Goal: Check status: Check status

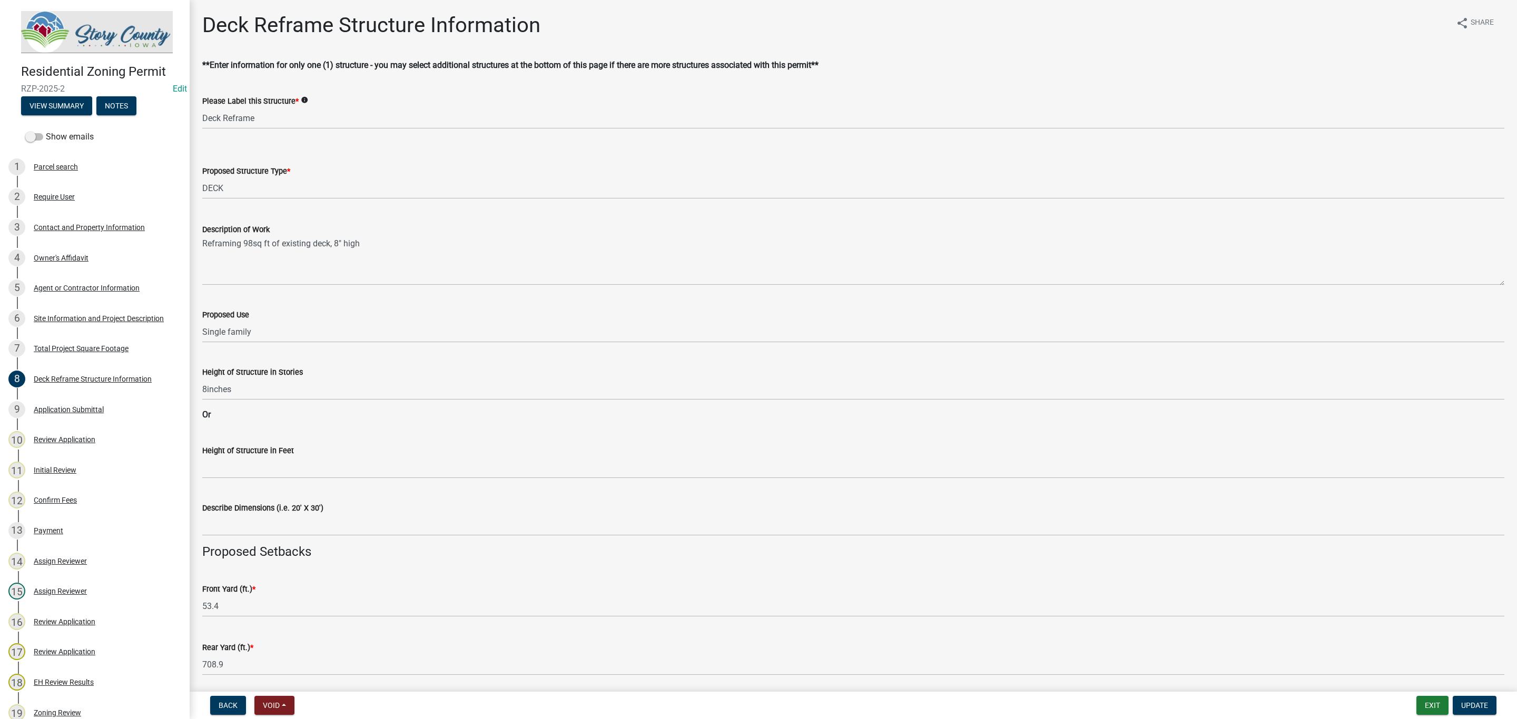
select select "1e4cec4b-5cd2-4ad1-9f76-165b0a5d7ade"
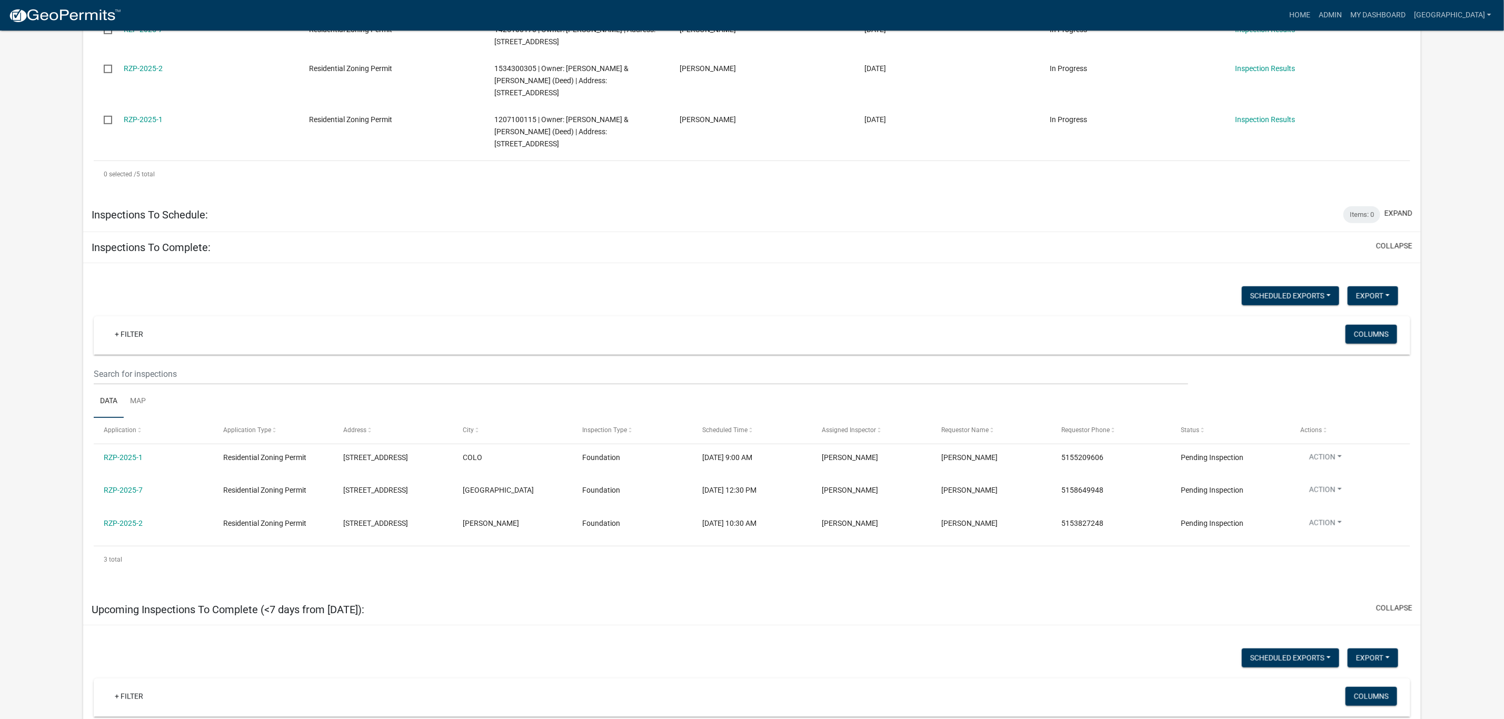
scroll to position [474, 0]
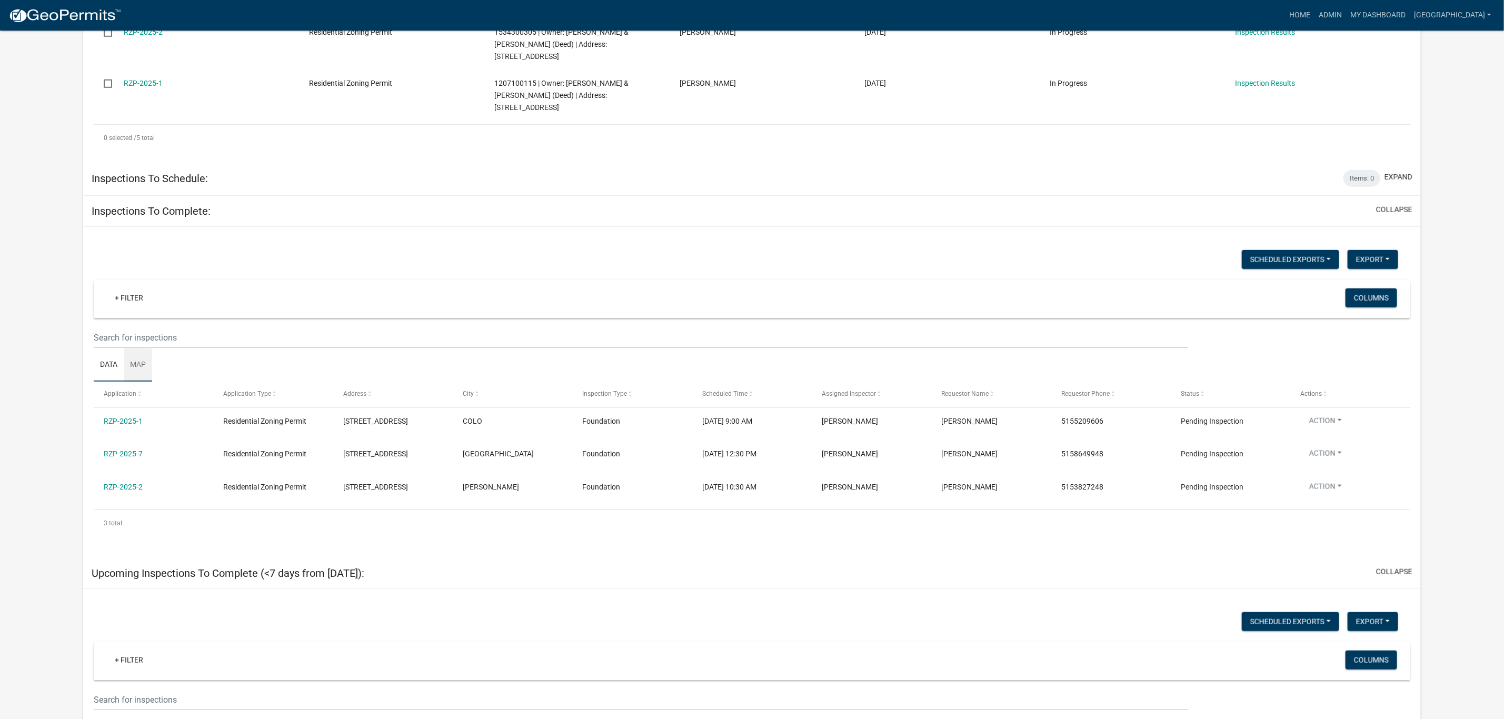
click at [137, 349] on link "Map" at bounding box center [138, 366] width 28 height 34
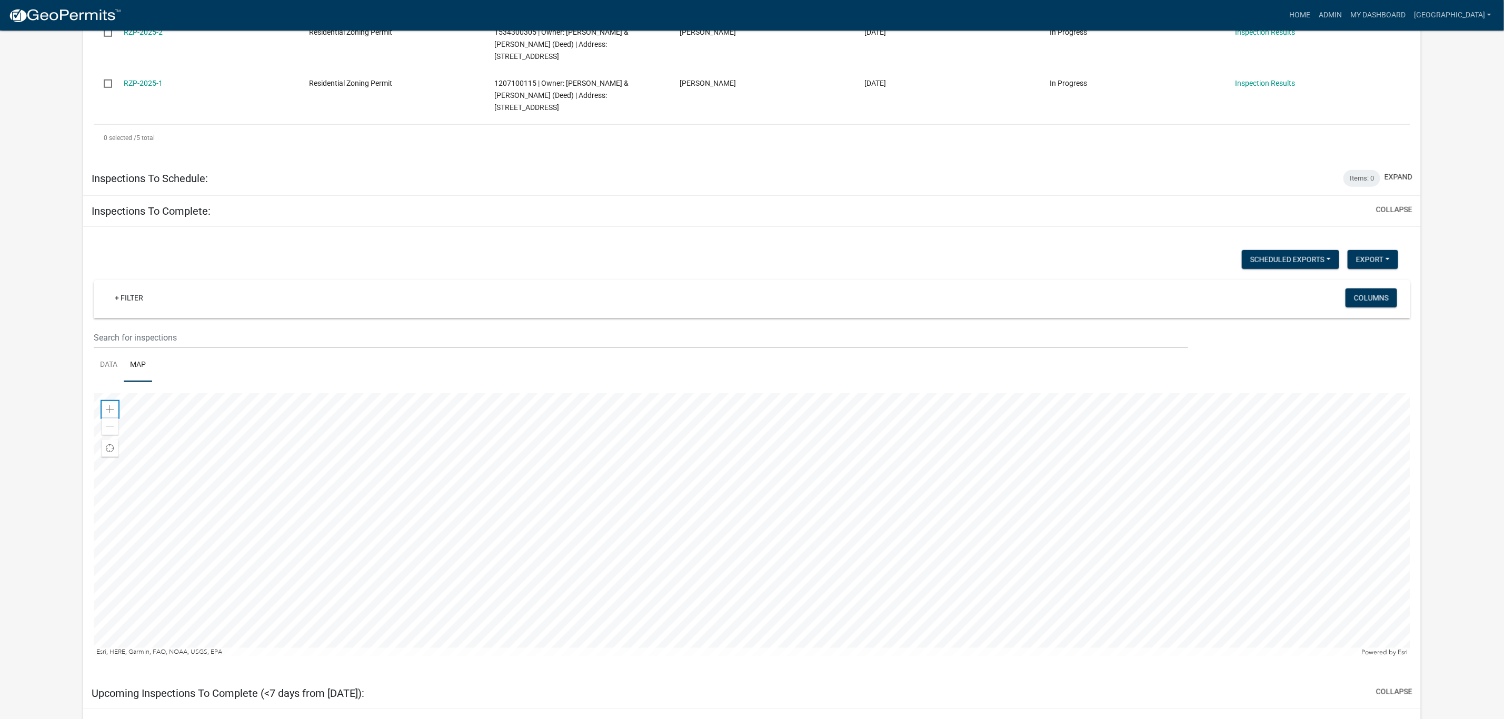
click at [110, 405] on span at bounding box center [110, 409] width 8 height 8
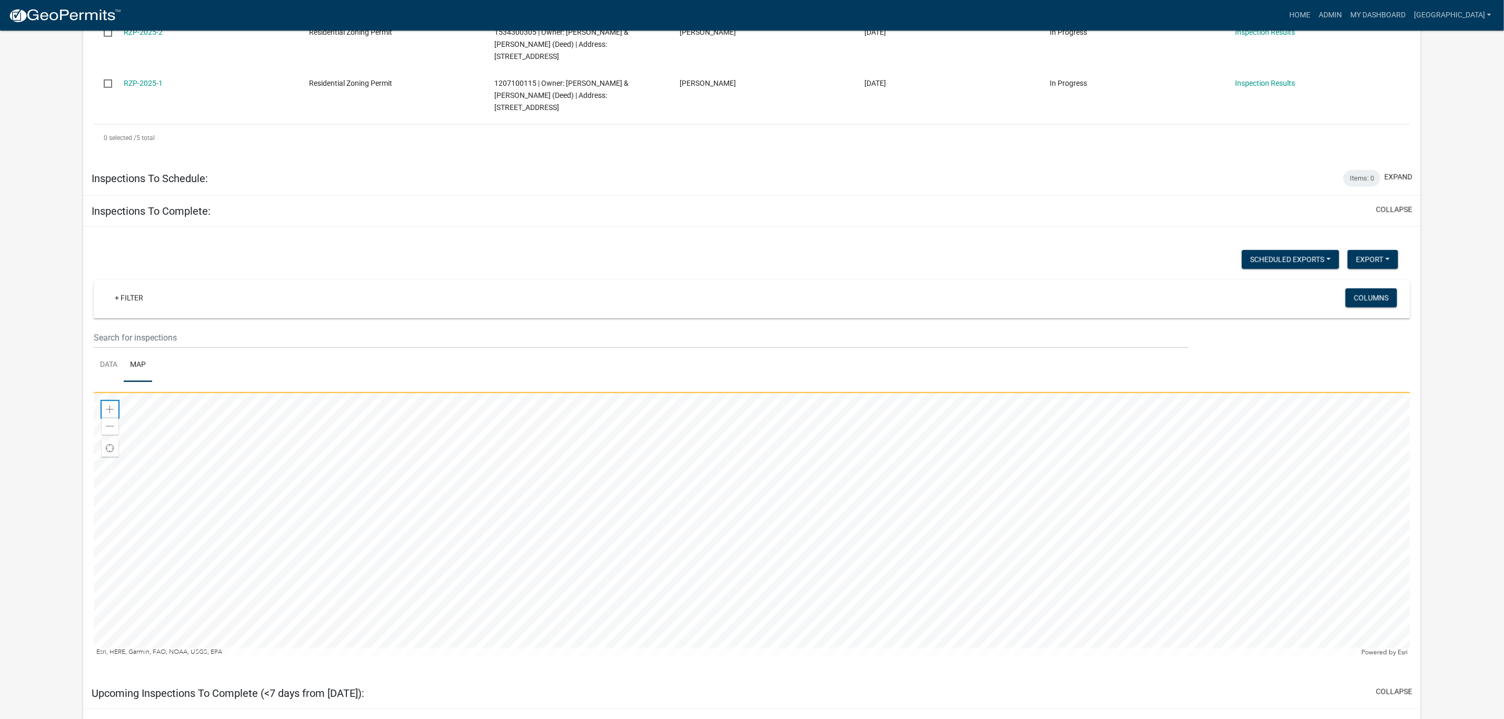
click at [110, 405] on span at bounding box center [110, 409] width 8 height 8
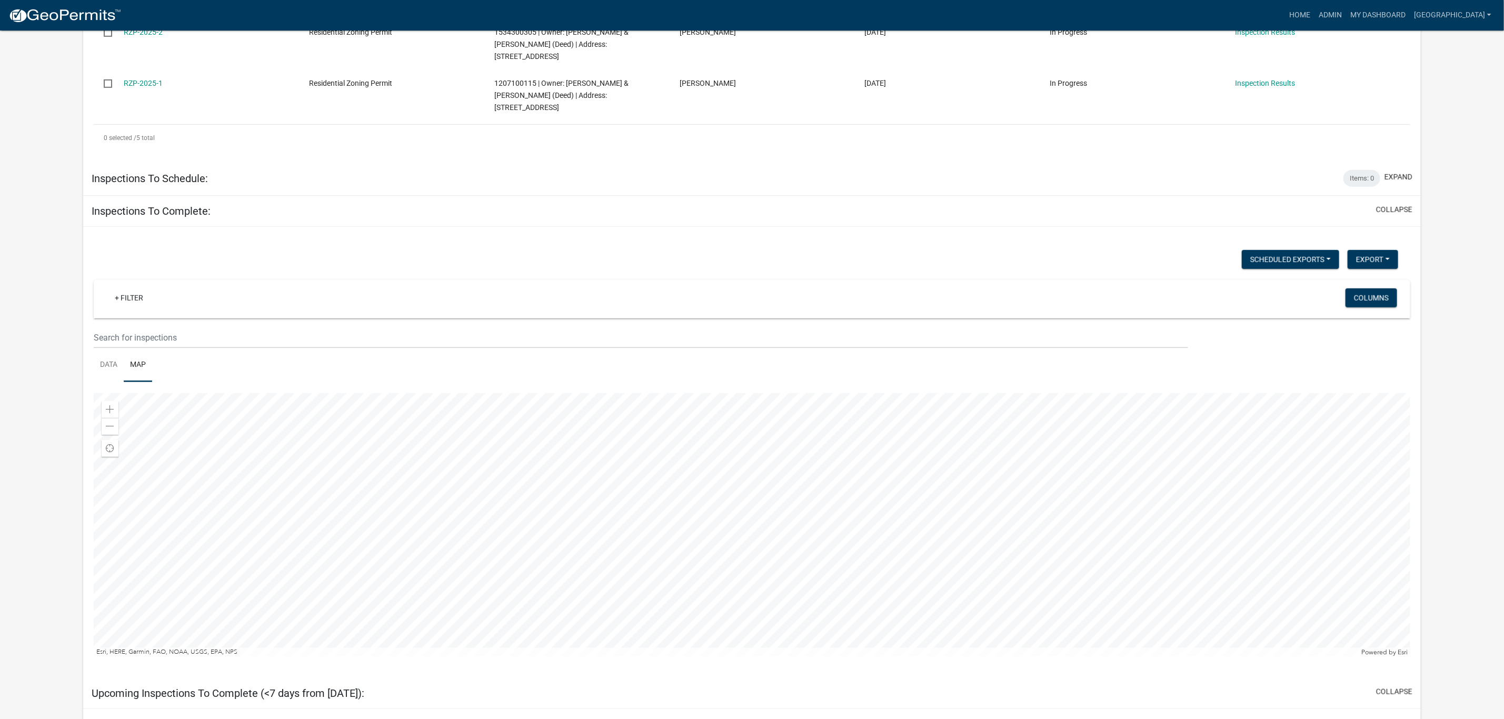
click at [716, 594] on div at bounding box center [752, 524] width 1317 height 263
click at [724, 529] on div at bounding box center [752, 524] width 1317 height 263
click at [110, 405] on span at bounding box center [110, 409] width 8 height 8
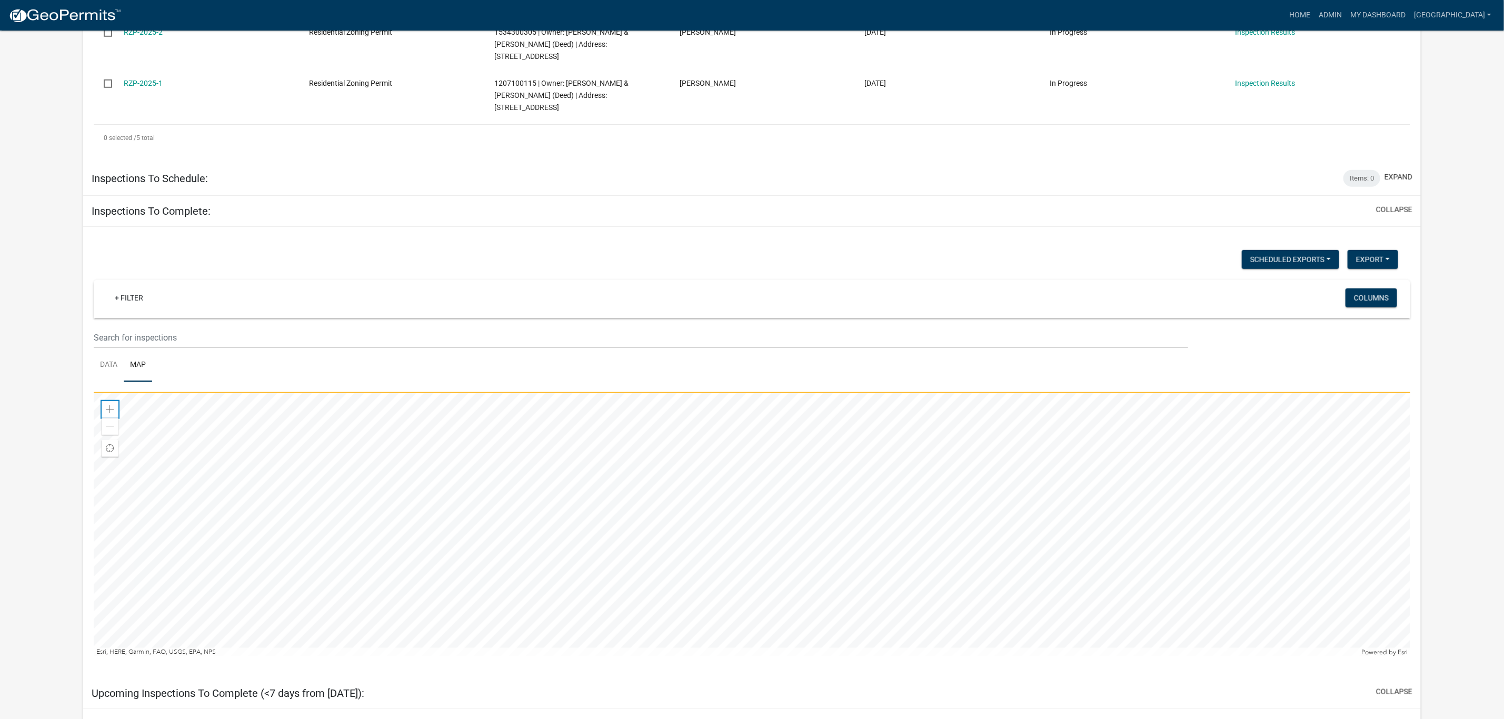
click at [110, 405] on span at bounding box center [110, 409] width 8 height 8
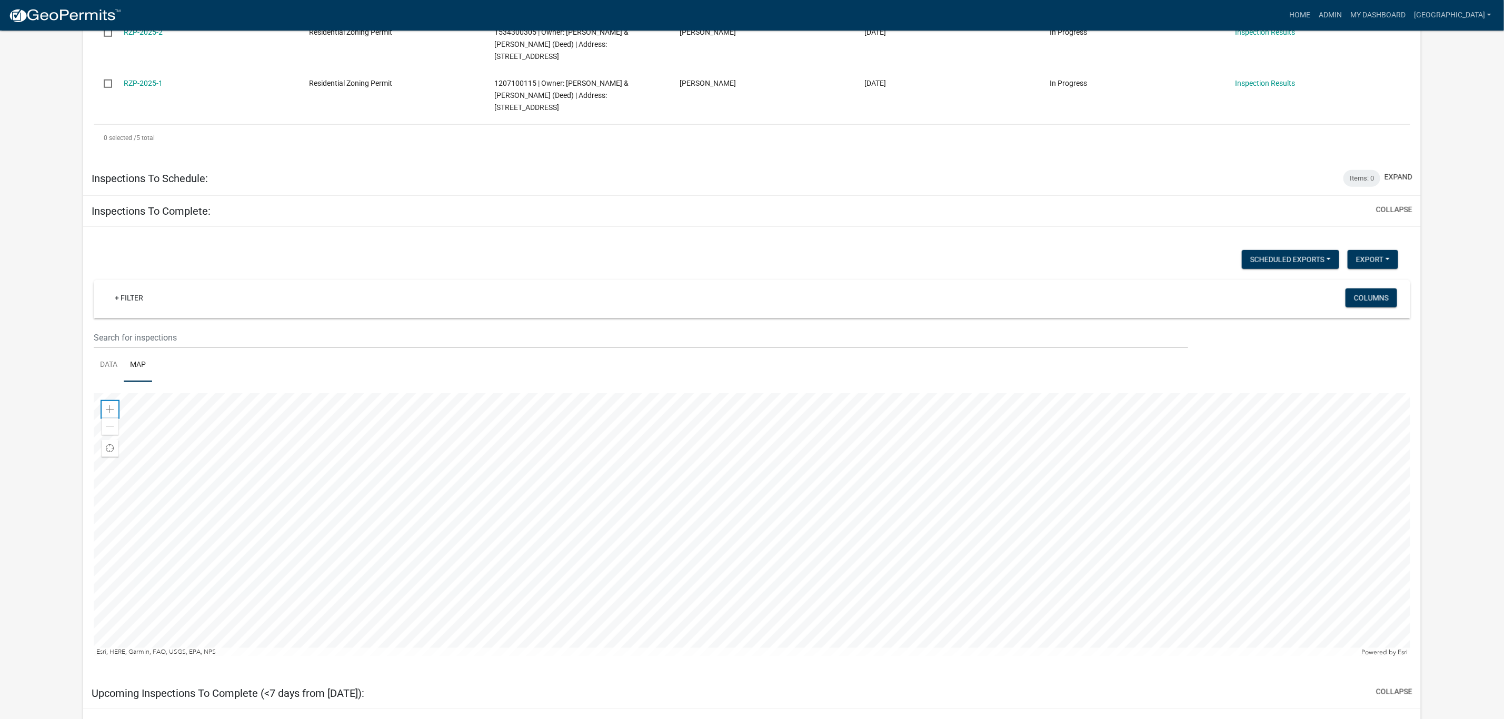
click at [110, 405] on span at bounding box center [110, 409] width 8 height 8
click at [641, 605] on div at bounding box center [752, 524] width 1317 height 263
click at [111, 405] on span at bounding box center [110, 409] width 8 height 8
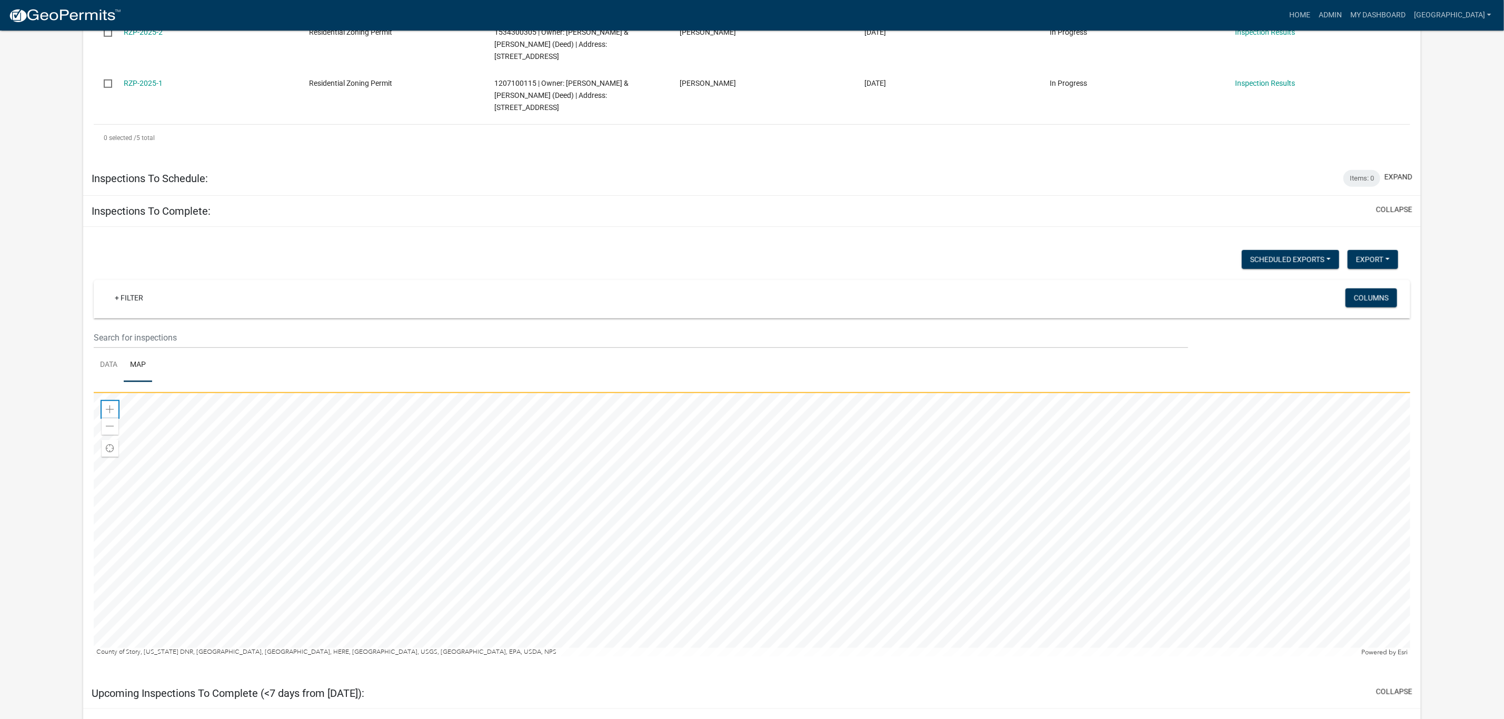
click at [111, 405] on span at bounding box center [110, 409] width 8 height 8
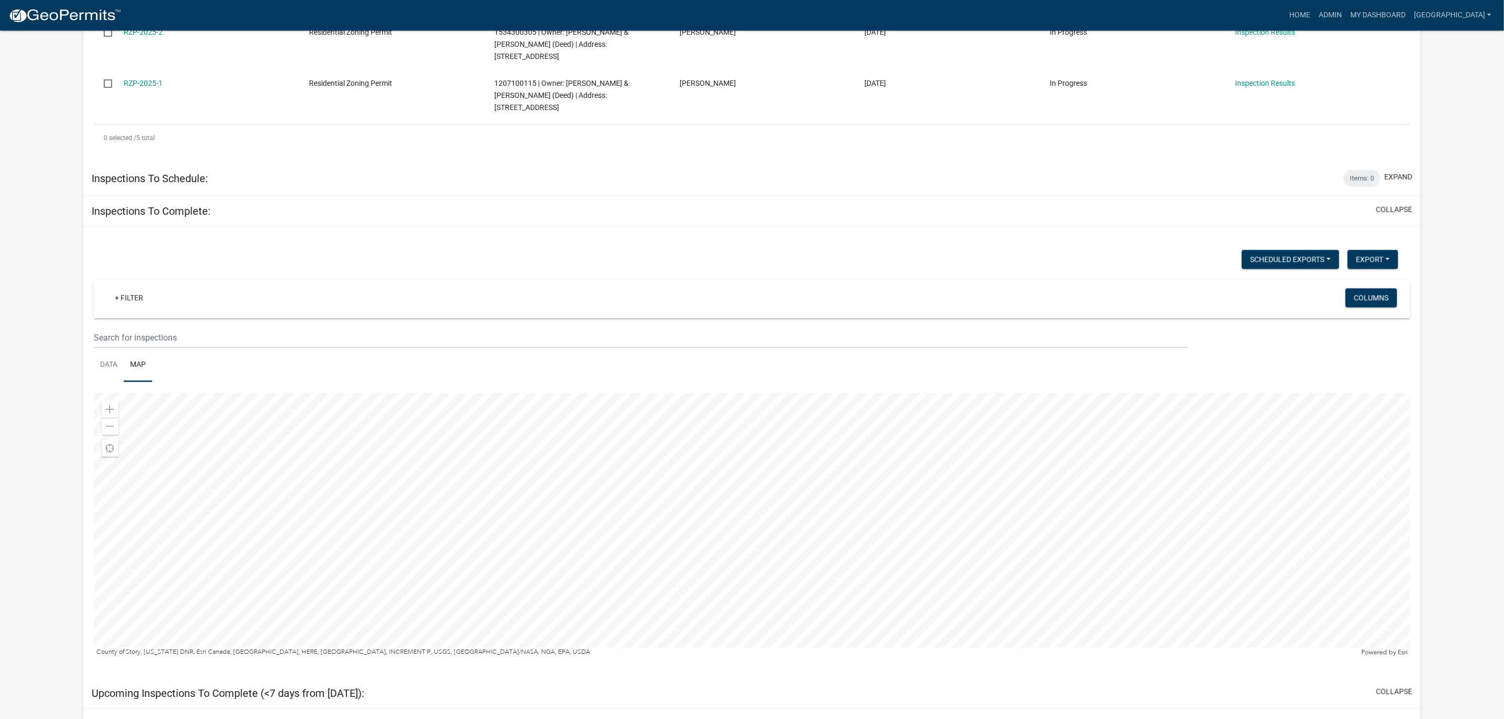
click at [634, 393] on div at bounding box center [752, 524] width 1317 height 263
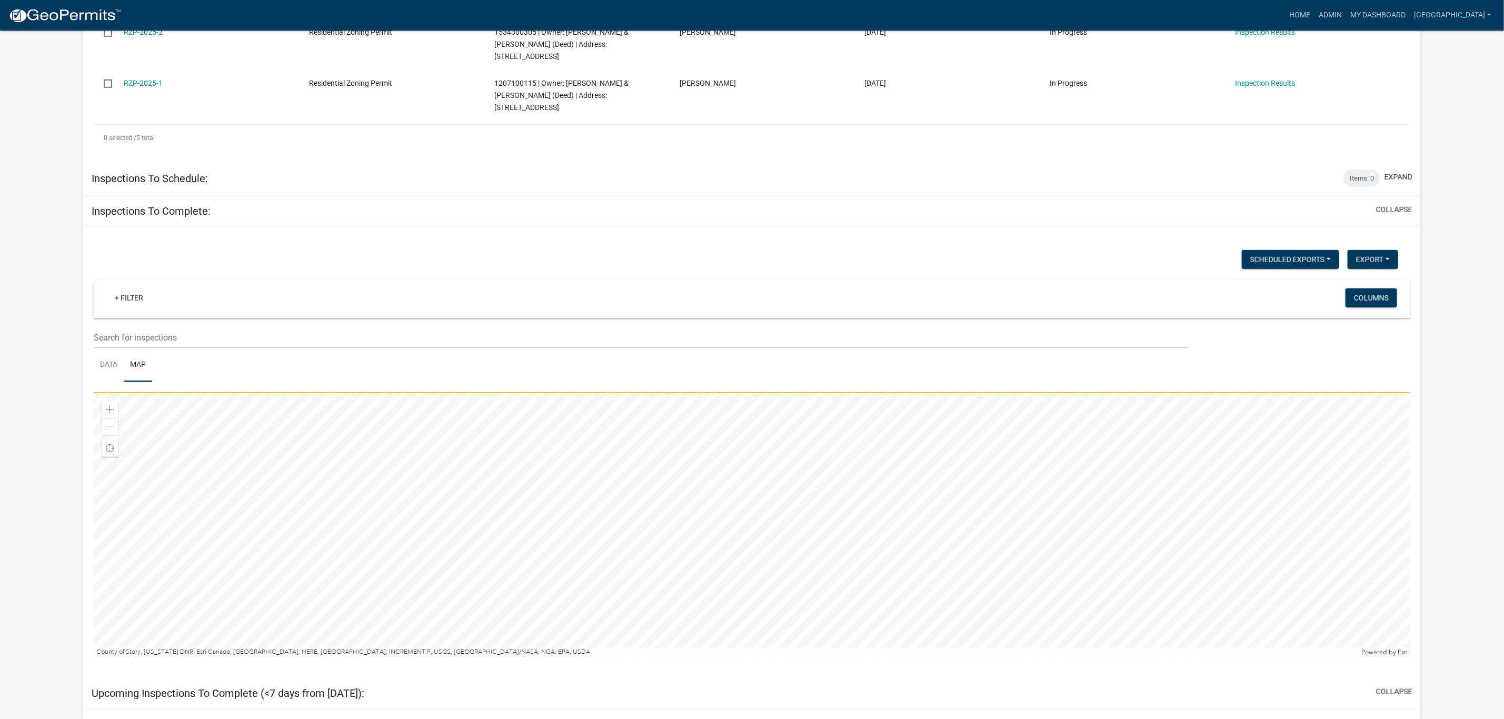
click at [711, 393] on div at bounding box center [752, 524] width 1317 height 263
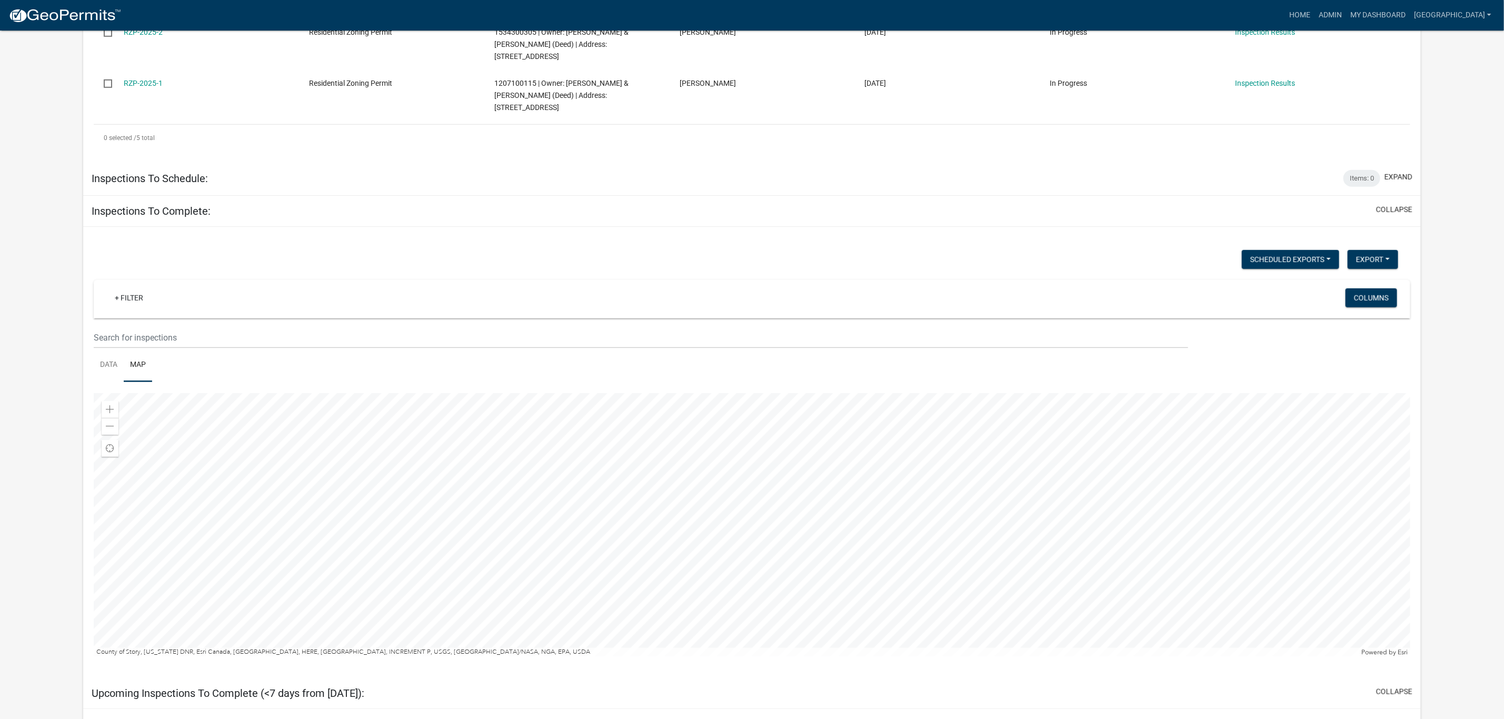
click at [544, 477] on div at bounding box center [752, 524] width 1317 height 263
click at [691, 432] on div "Close" at bounding box center [698, 439] width 16 height 15
click at [523, 393] on div at bounding box center [752, 524] width 1317 height 263
click at [621, 393] on div at bounding box center [752, 524] width 1317 height 263
click at [106, 349] on link "Data" at bounding box center [109, 366] width 30 height 34
